Goal: Task Accomplishment & Management: Manage account settings

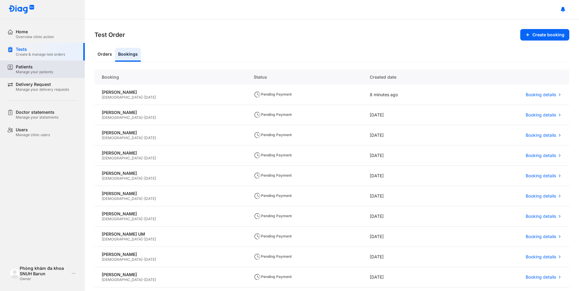
click at [25, 70] on div "Manage your patients" at bounding box center [34, 72] width 37 height 5
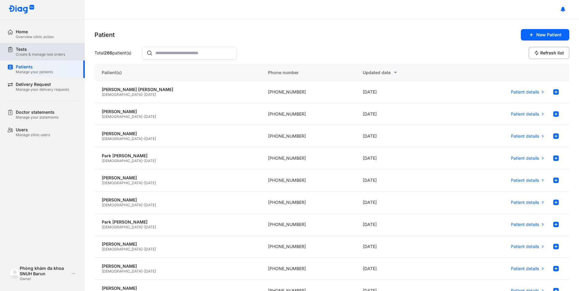
click at [36, 56] on div "Create & manage test orders" at bounding box center [40, 54] width 49 height 5
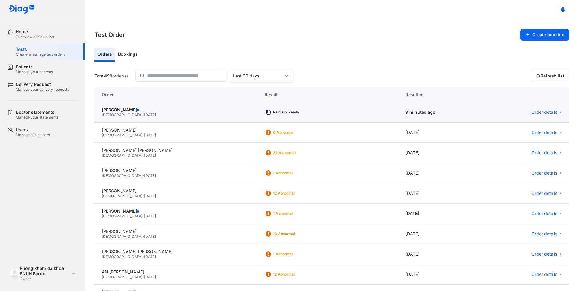
click at [145, 114] on div "Female - 20/11/1974" at bounding box center [176, 115] width 148 height 5
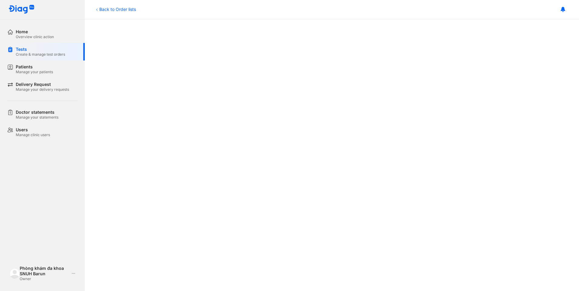
scroll to position [121, 0]
